Goal: Information Seeking & Learning: Learn about a topic

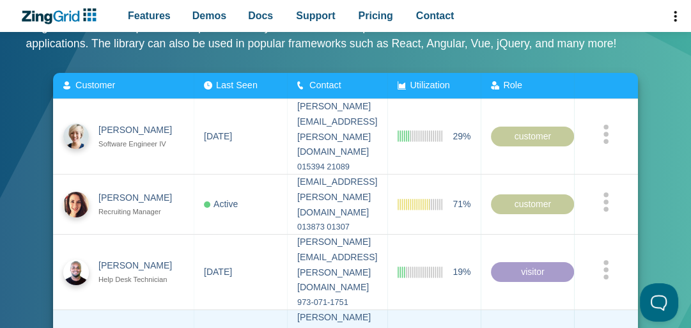
scroll to position [256, 0]
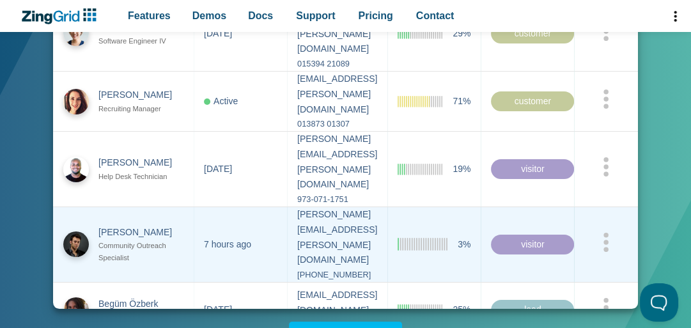
click at [70, 231] on img "App Content" at bounding box center [76, 244] width 26 height 26
click at [77, 231] on img "App Content" at bounding box center [76, 244] width 26 height 26
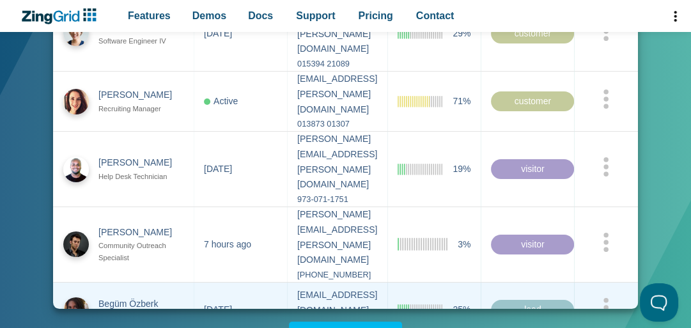
click at [76, 297] on img "App Content" at bounding box center [76, 310] width 26 height 26
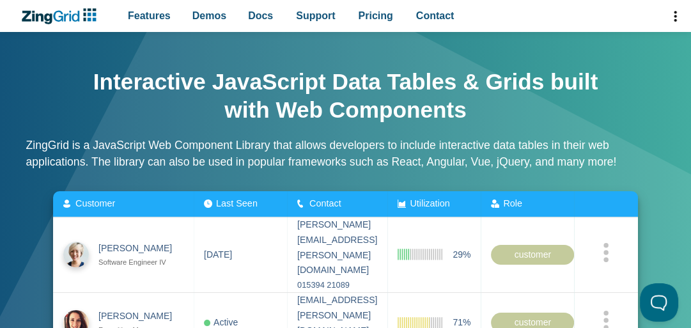
scroll to position [0, 0]
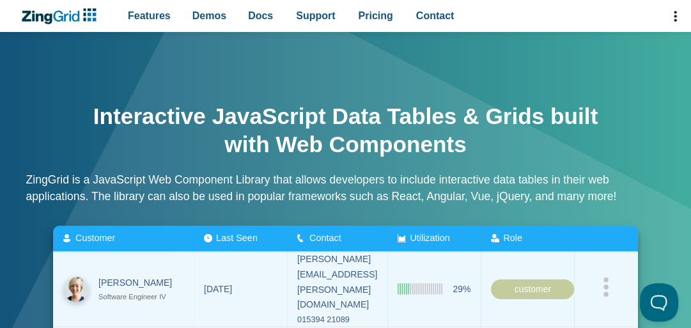
click at [125, 276] on div "[PERSON_NAME]" at bounding box center [140, 283] width 85 height 15
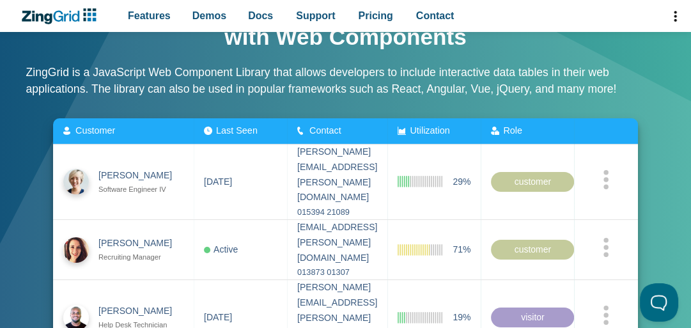
scroll to position [102, 0]
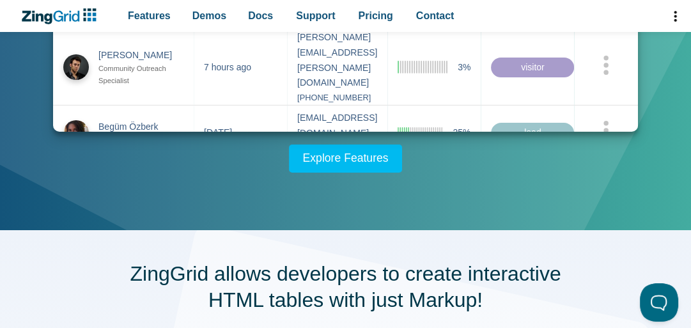
scroll to position [460, 0]
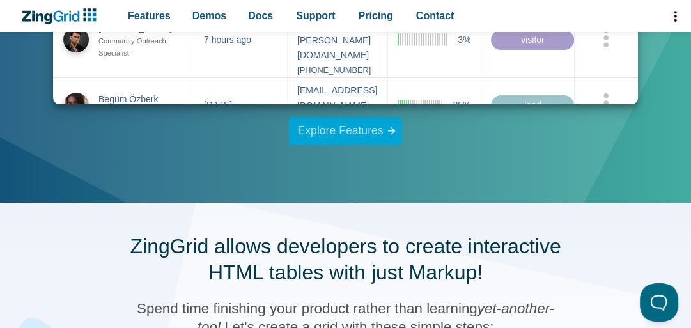
click at [348, 141] on link "Explore Features" at bounding box center [346, 131] width 114 height 28
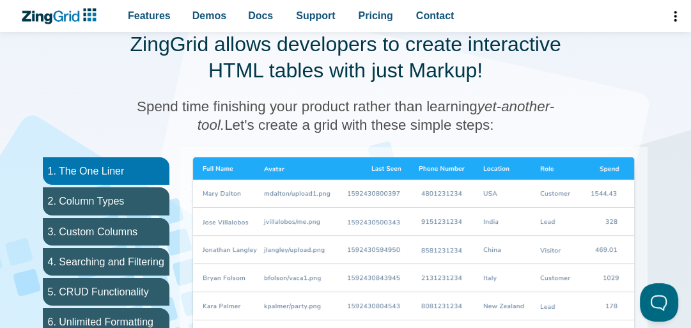
scroll to position [765, 0]
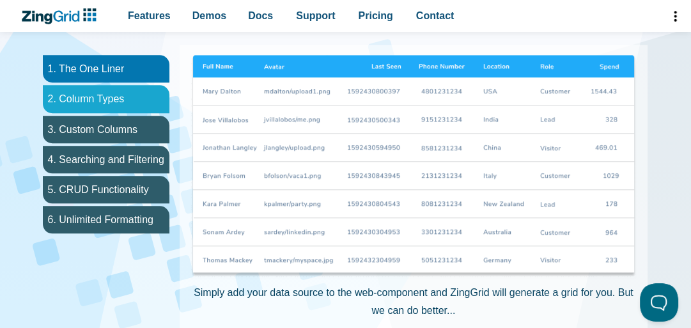
click at [146, 86] on li "2. Column Types" at bounding box center [106, 98] width 127 height 27
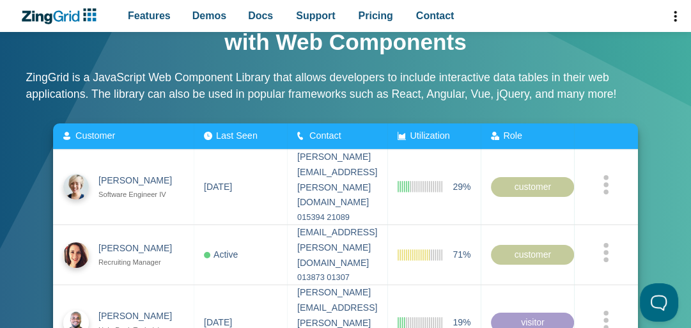
scroll to position [102, 0]
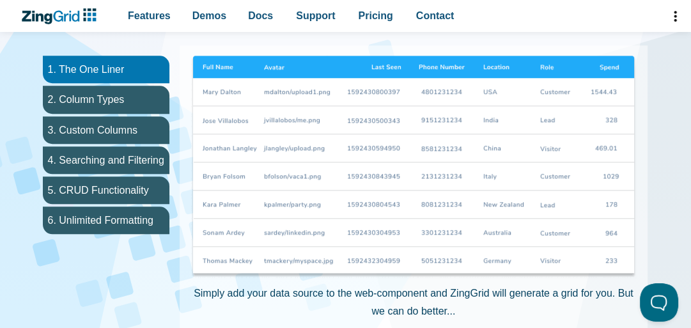
scroll to position [767, 0]
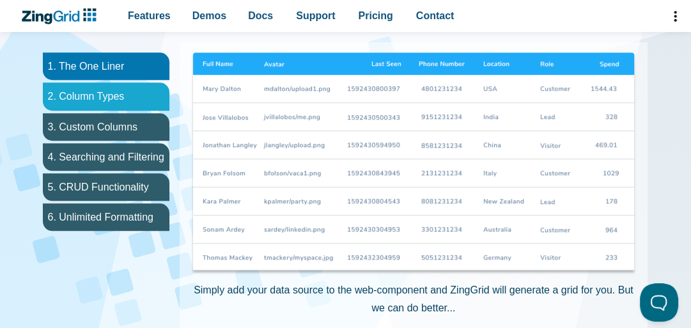
click at [104, 103] on li "2. Column Types" at bounding box center [106, 95] width 127 height 27
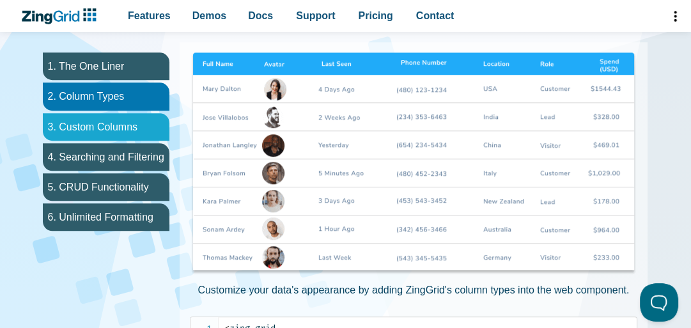
click at [109, 120] on li "3. Custom Columns" at bounding box center [106, 126] width 127 height 27
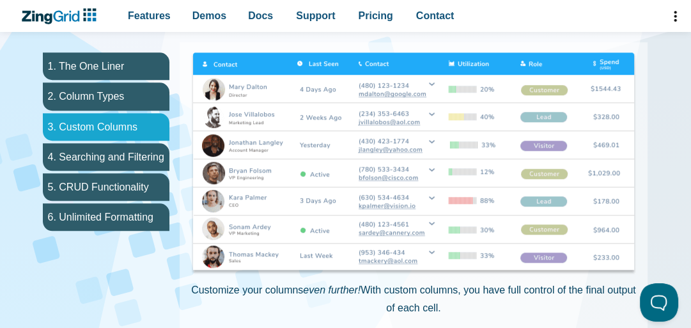
click at [107, 139] on li "3. Custom Columns" at bounding box center [106, 126] width 127 height 27
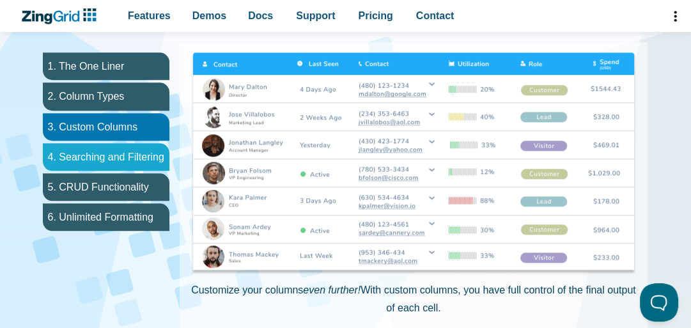
click at [104, 167] on li "4. Searching and Filtering" at bounding box center [106, 156] width 127 height 27
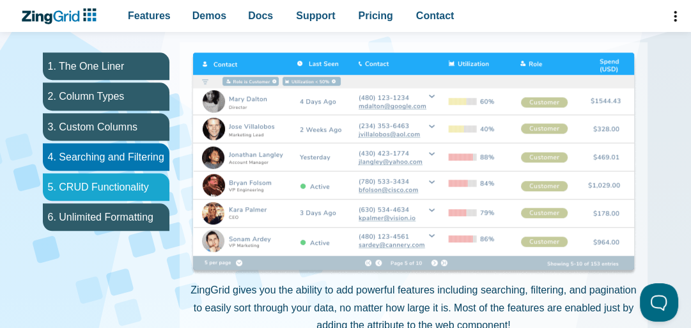
click at [101, 182] on li "5. CRUD Functionality" at bounding box center [106, 186] width 127 height 27
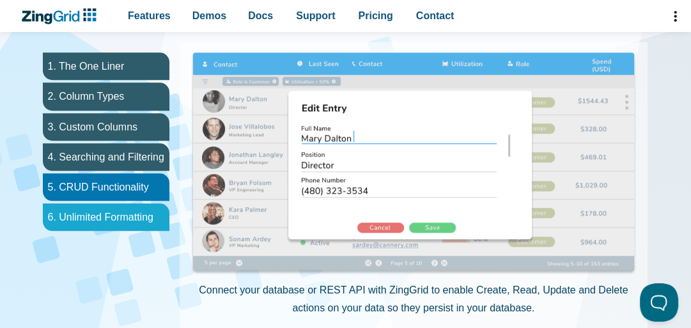
click at [95, 203] on li "6. Unlimited Formatting" at bounding box center [106, 216] width 127 height 27
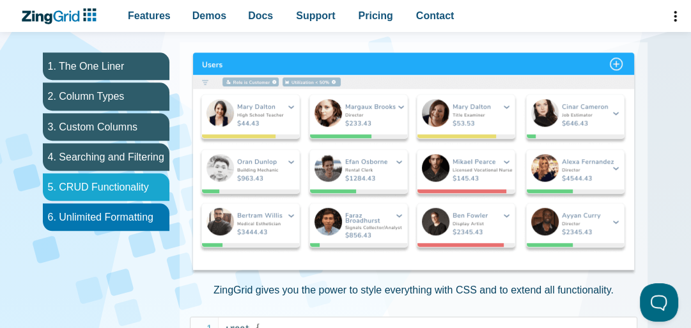
click at [109, 185] on li "5. CRUD Functionality" at bounding box center [106, 186] width 127 height 27
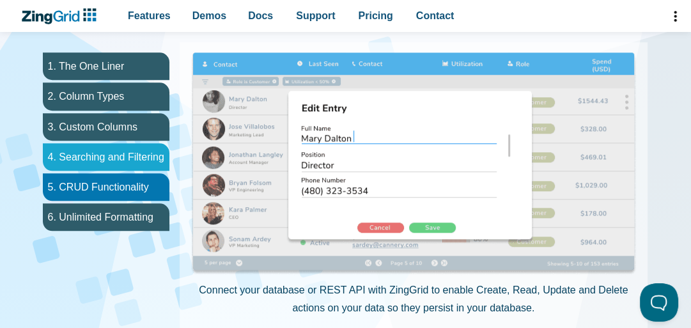
click at [108, 146] on li "4. Searching and Filtering" at bounding box center [106, 156] width 127 height 27
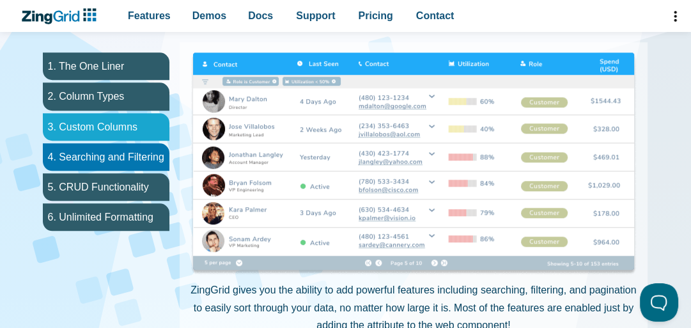
click at [79, 121] on li "3. Custom Columns" at bounding box center [106, 126] width 127 height 27
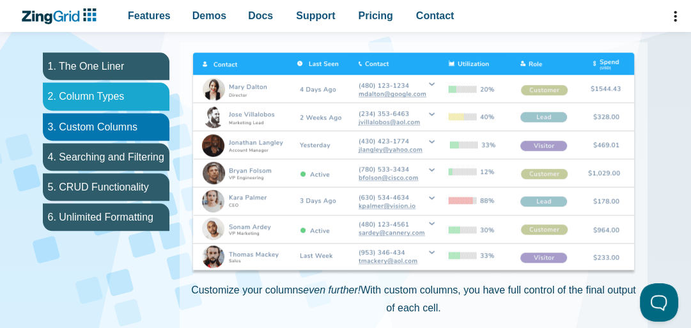
click at [85, 108] on li "2. Column Types" at bounding box center [106, 95] width 127 height 27
